Goal: Task Accomplishment & Management: Manage account settings

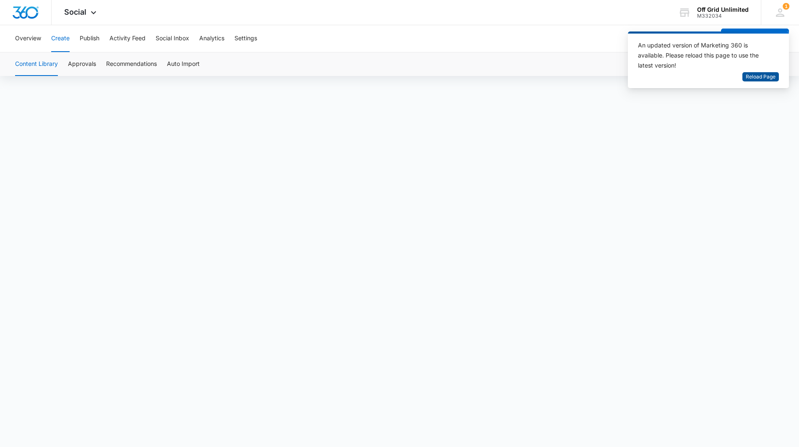
click at [762, 75] on span "Reload Page" at bounding box center [761, 77] width 30 height 8
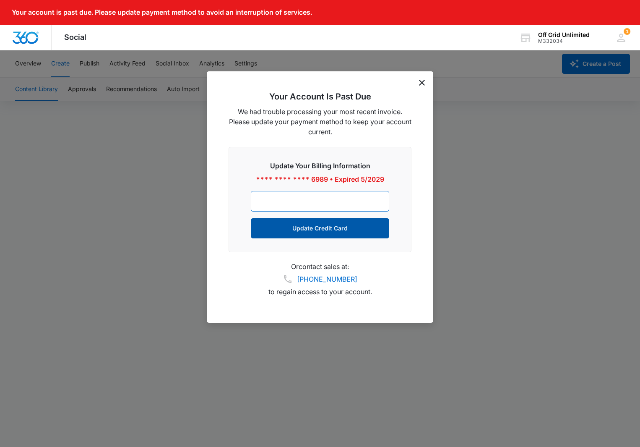
click at [352, 234] on button "Update Credit Card" at bounding box center [320, 228] width 138 height 20
